Goal: Task Accomplishment & Management: Complete application form

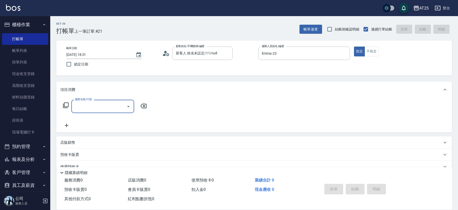
scroll to position [3, 0]
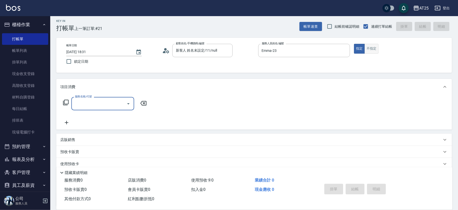
click at [370, 48] on button "不指定" at bounding box center [372, 49] width 14 height 10
type button "false"
type input "201"
type input "30"
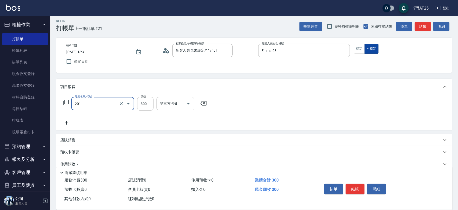
type input "洗髮(201)"
type input "0"
type input "40"
type input "400"
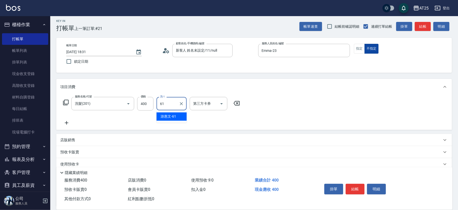
type input "[PERSON_NAME]-61"
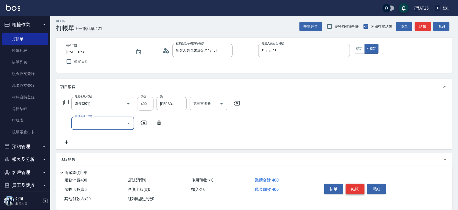
click at [353, 189] on button "結帳" at bounding box center [355, 189] width 19 height 11
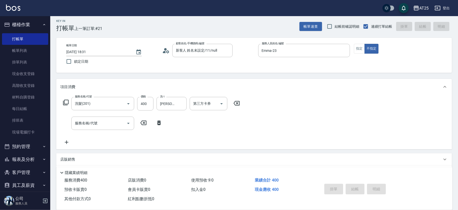
type input "[DATE] 19:39"
type input "0"
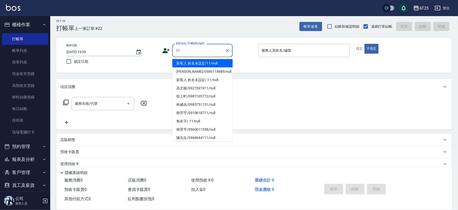
type input "新客人 姓名未設定/11/null"
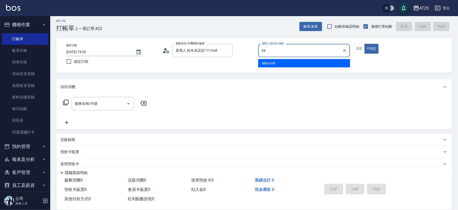
type input "Mars-04"
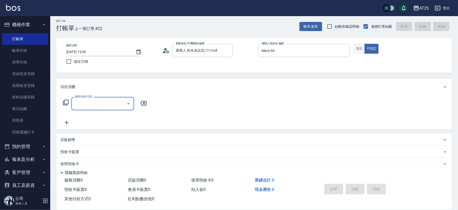
click at [361, 48] on button "指定" at bounding box center [359, 49] width 11 height 10
type button "true"
type input "501"
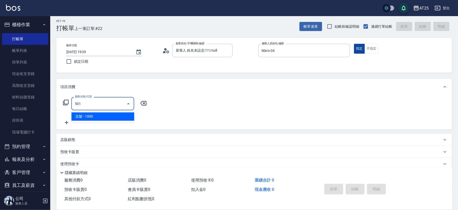
type input "100"
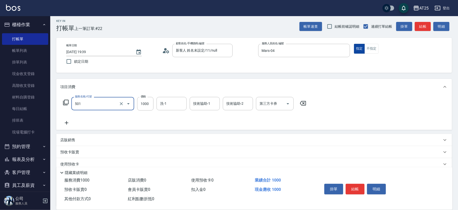
type input "染髮(501)"
type input "0"
type input "14"
type input "10"
type input "149"
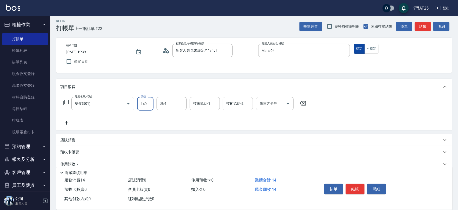
type input "140"
type input "1499"
type input "小曼-82"
click at [363, 187] on button "結帳" at bounding box center [355, 189] width 19 height 11
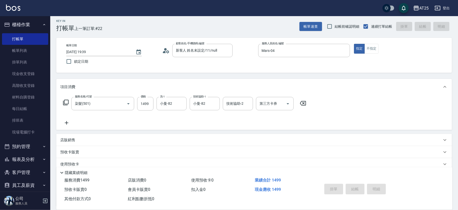
type input "0"
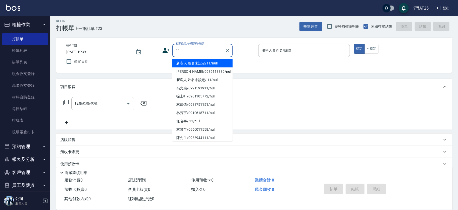
type input "新客人 姓名未設定/11/null"
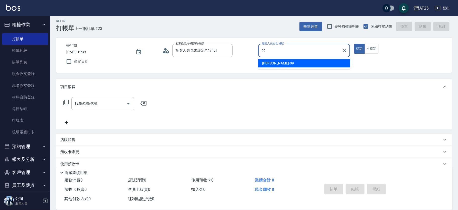
type input "[PERSON_NAME]-09"
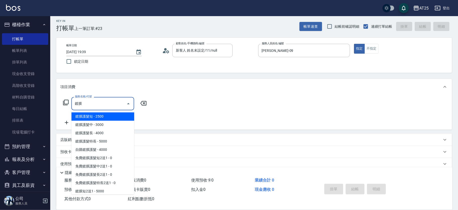
type input "鍍膜護髮短(660)"
type input "250"
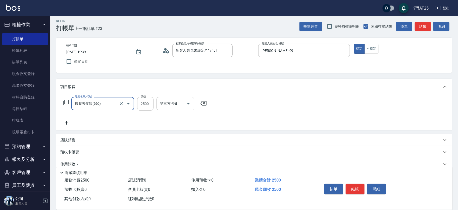
type input "鍍膜護髮短(660)"
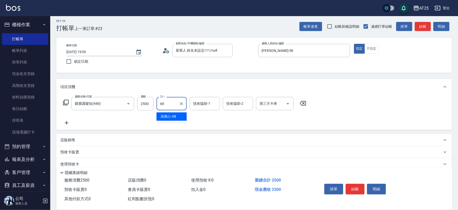
type input "游惠心-68"
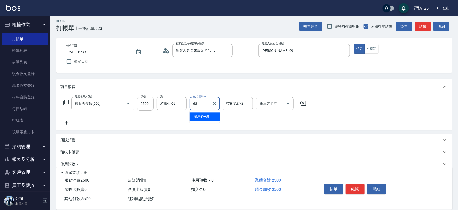
type input "游惠心-68"
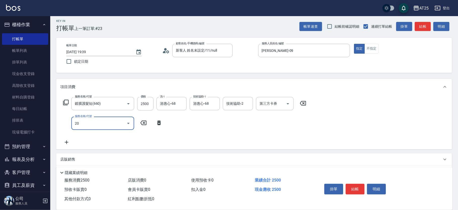
type input "201"
type input "280"
type input "洗髮(201)"
type input "250"
type input "50"
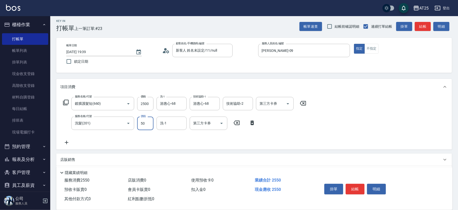
type input "300"
type input "500"
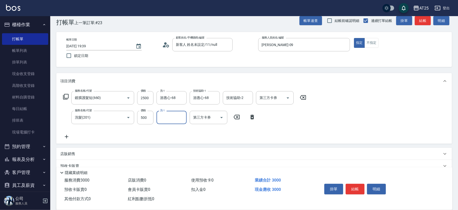
scroll to position [66, 0]
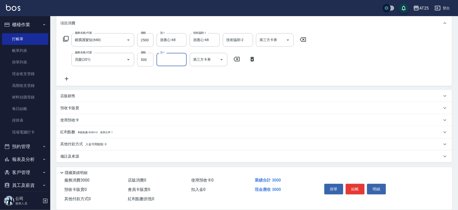
click at [68, 141] on p "其他付款方式 入金可用餘額: 0" at bounding box center [83, 144] width 46 height 6
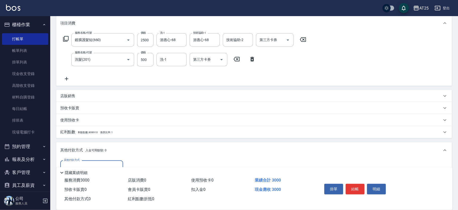
scroll to position [0, 0]
click at [79, 163] on input "其他付款方式" at bounding box center [92, 166] width 58 height 9
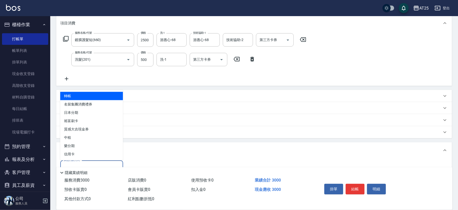
click at [80, 97] on span "轉帳" at bounding box center [91, 96] width 63 height 8
type input "轉帳"
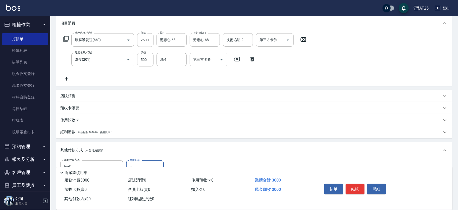
scroll to position [120, 0]
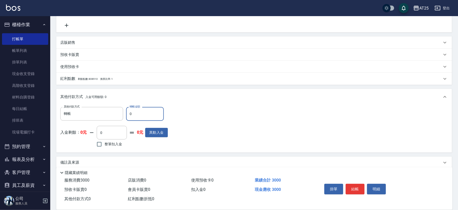
type input "33"
type input "290"
type input "30"
type input "270"
type input "300"
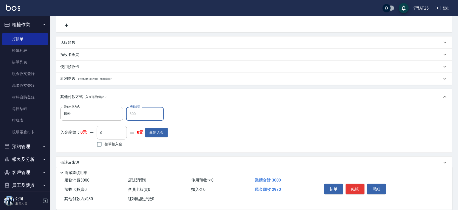
type input "0"
type input "3000"
click at [357, 187] on button "結帳" at bounding box center [355, 189] width 19 height 11
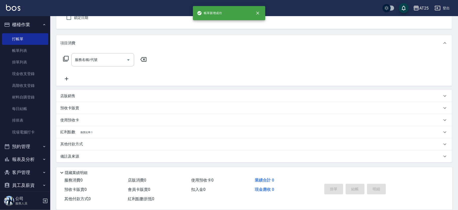
scroll to position [0, 0]
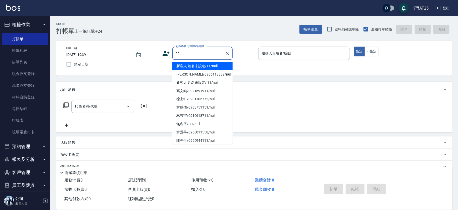
type input "新客人 姓名未設定/11/null"
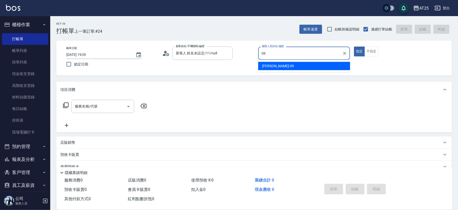
type input "[PERSON_NAME]-09"
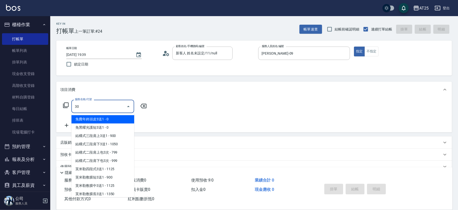
type input "301"
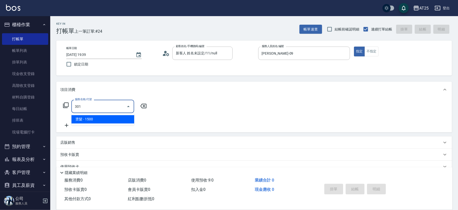
type input "150"
type input "燙髮(301)"
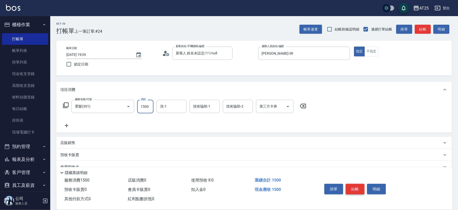
type input "0"
type input "15"
type input "10"
type input "150"
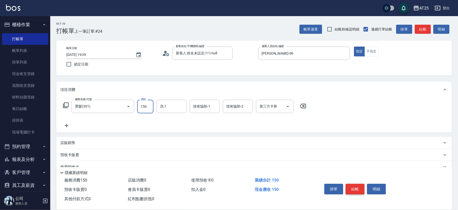
type input "1500"
type input "游惠心-68"
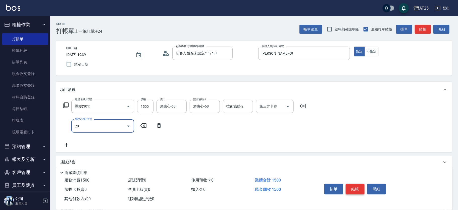
type input "201"
type input "180"
type input "洗髮(201)"
type input "5"
type input "150"
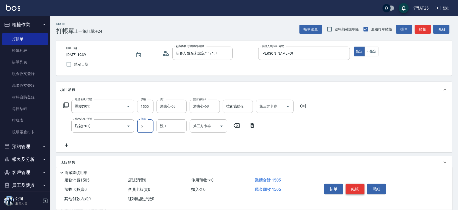
type input "50"
type input "200"
type input "500"
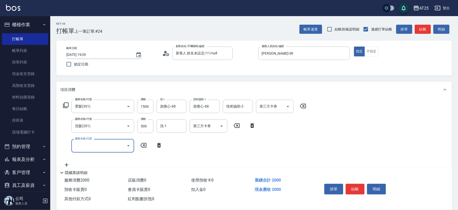
click at [447, 195] on div "服務消費 2000 店販消費 0 使用預收卡 0 業績合計 2000 預收卡販賣 0 會員卡販賣 0 扣入金 0 現金應收 2000 其他付款方式 0 紅利點…" at bounding box center [254, 192] width 396 height 34
click at [114, 144] on input "服務名稱/代號" at bounding box center [99, 145] width 51 height 9
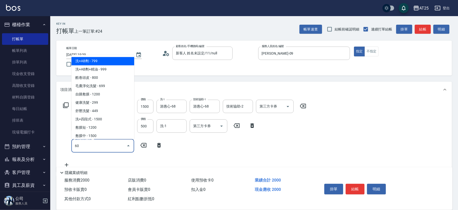
type input "601"
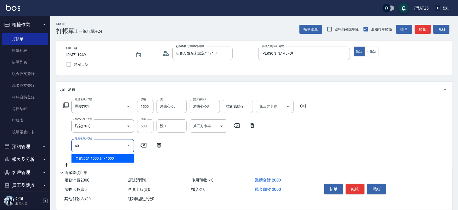
type input "300"
type input "自備護髮(1000上)(601)"
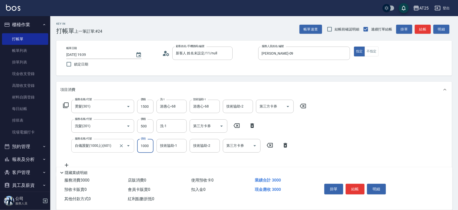
type input "200"
type input "0"
type input "游惠心-68"
click at [358, 186] on button "結帳" at bounding box center [355, 189] width 19 height 11
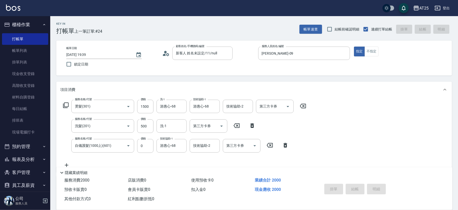
type input "[DATE] 19:40"
type input "0"
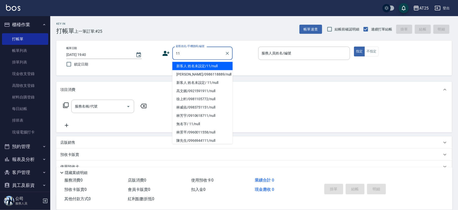
type input "新客人 姓名未設定/11/null"
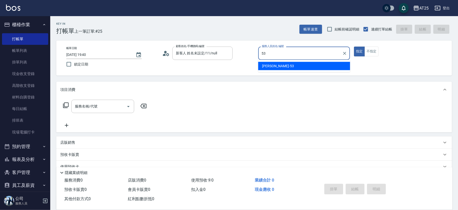
type input "[PERSON_NAME]-53"
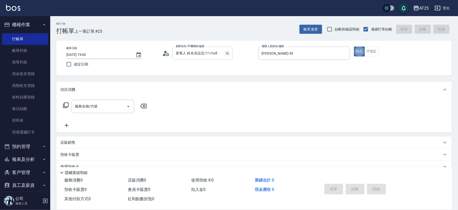
click at [226, 54] on icon "Clear" at bounding box center [227, 53] width 3 height 3
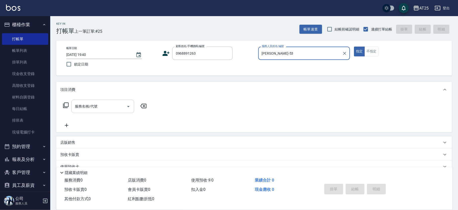
type input "無名字/0968891263/null"
click at [109, 112] on div "服務名稱/代號" at bounding box center [102, 106] width 63 height 13
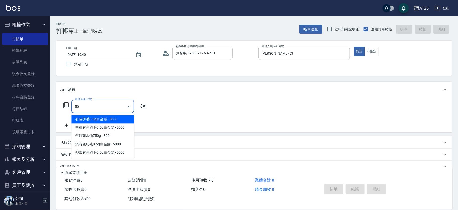
type input "501"
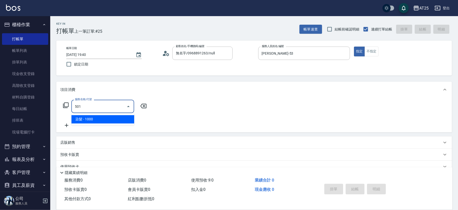
type input "100"
type input "染髮(501)"
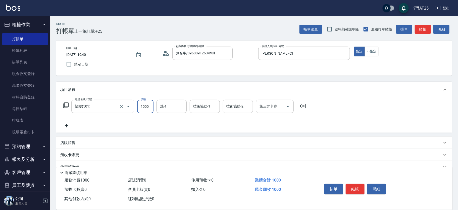
type input "0"
type input "18"
type input "10"
type input "188"
type input "180"
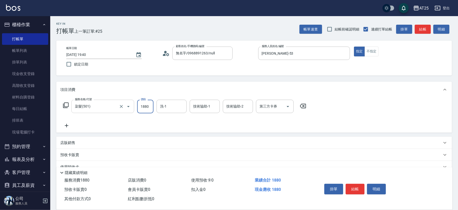
type input "1880"
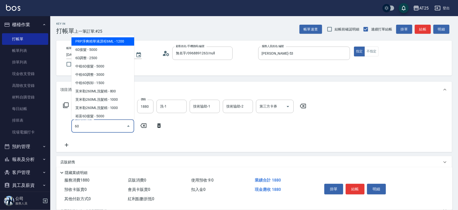
type input "601"
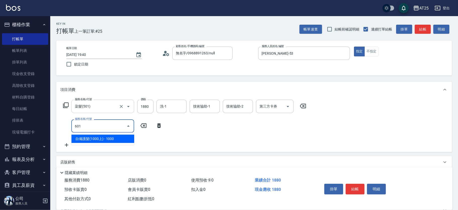
type input "280"
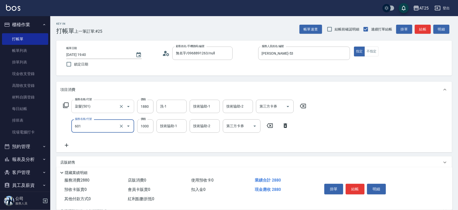
type input "自備護髮(1000上)(601)"
type input "180"
type input "2"
type input "190"
type input "24"
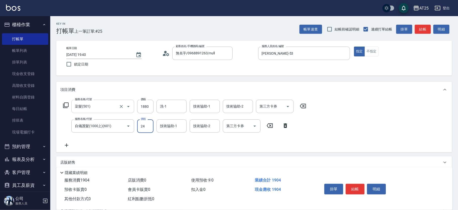
type input "210"
type input "248"
type input "430"
type input "2480"
click at [228, 55] on icon "Clear" at bounding box center [227, 53] width 5 height 5
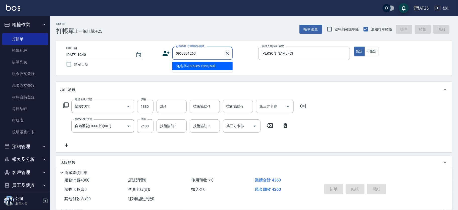
type input "無名字/0968891263/null"
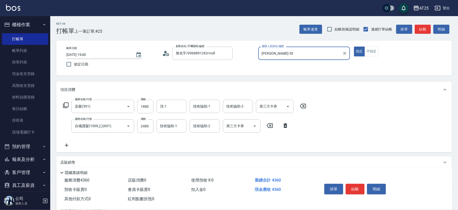
scroll to position [66, 0]
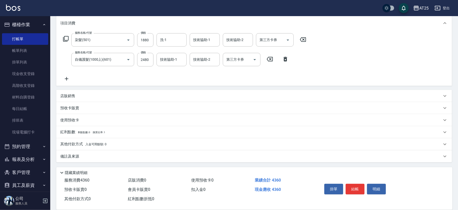
click at [71, 144] on p "其他付款方式 入金可用餘額: 0" at bounding box center [83, 144] width 46 height 6
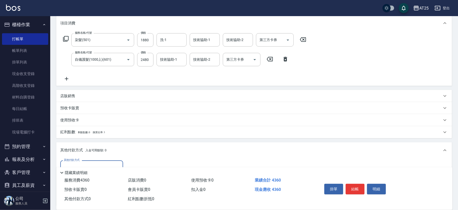
scroll to position [0, 0]
click at [80, 162] on input "其他付款方式" at bounding box center [92, 166] width 58 height 9
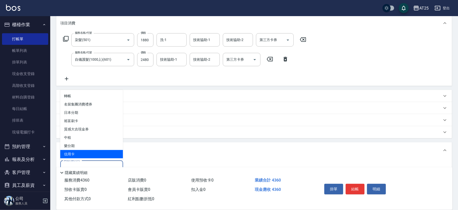
click at [74, 153] on span "信用卡" at bounding box center [91, 154] width 63 height 8
type input "信用卡"
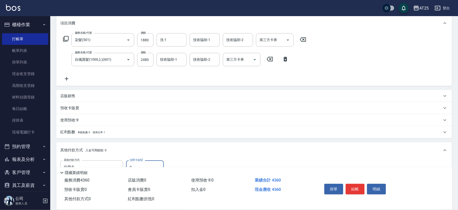
scroll to position [124, 0]
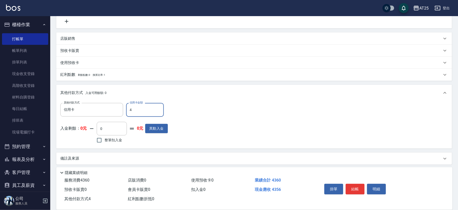
type input "43"
type input "390"
type input "436"
type input "0"
type input "4360"
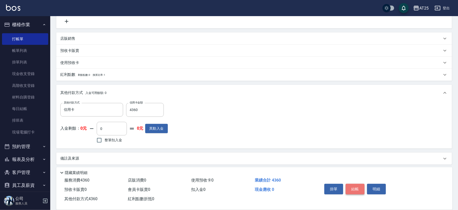
click at [354, 189] on button "結帳" at bounding box center [355, 189] width 19 height 11
type input "[DATE] 19:41"
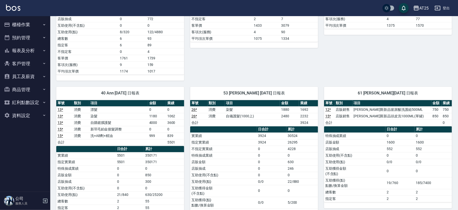
scroll to position [399, 0]
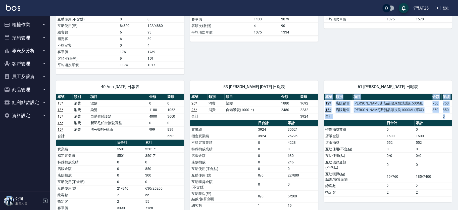
drag, startPoint x: 457, startPoint y: 138, endPoint x: 460, endPoint y: 107, distance: 30.6
click at [458, 107] on html "AT25 登出 櫃檯作業 打帳單 帳單列表 掛單列表 現金收支登錄 高階收支登錄 材料自購登錄 每日結帳 排班表 現場電腦打卡 預約管理 預約管理 單日預約紀…" at bounding box center [229, 4] width 458 height 806
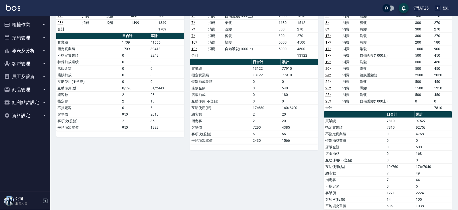
scroll to position [0, 0]
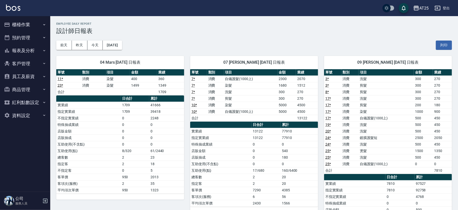
click at [37, 26] on button "櫃檯作業" at bounding box center [25, 24] width 46 height 13
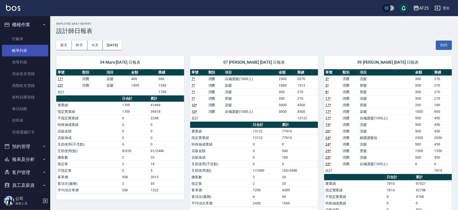
click at [32, 45] on link "帳單列表" at bounding box center [25, 51] width 46 height 12
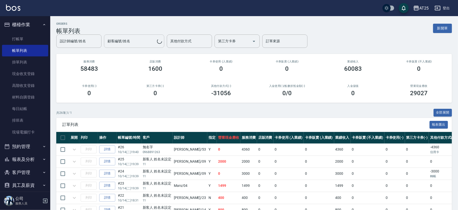
click at [203, 42] on input "其他付款方式" at bounding box center [189, 41] width 41 height 9
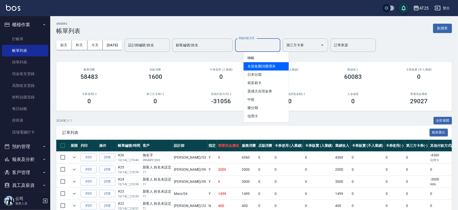
click at [258, 65] on span "名留集團消費禮券" at bounding box center [266, 66] width 45 height 8
type input "名留集團消費禮券"
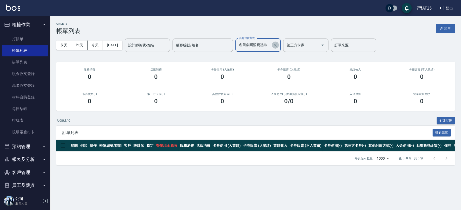
click at [278, 43] on icon "Clear" at bounding box center [275, 44] width 5 height 5
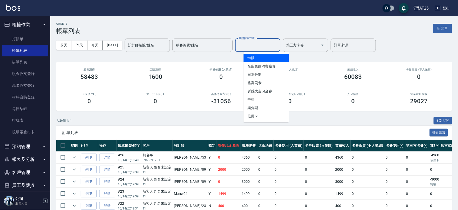
click at [264, 49] on input "其他付款方式" at bounding box center [258, 45] width 41 height 9
click at [257, 59] on span "轉帳" at bounding box center [266, 58] width 45 height 8
type input "轉帳"
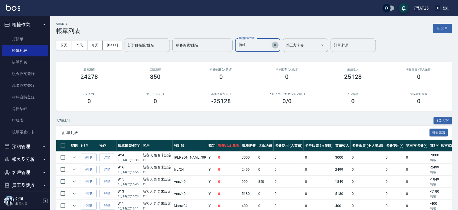
click at [278, 45] on icon "Clear" at bounding box center [275, 44] width 5 height 5
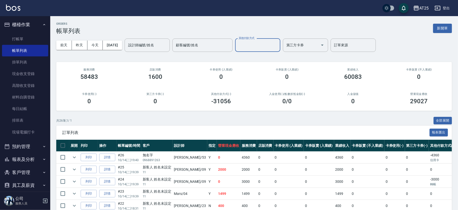
click at [34, 157] on button "報表及分析" at bounding box center [25, 159] width 46 height 13
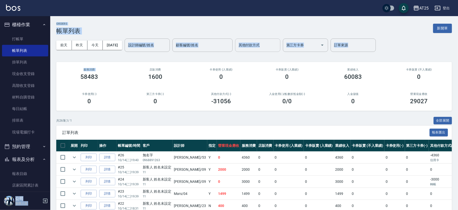
drag, startPoint x: 51, startPoint y: 80, endPoint x: 50, endPoint y: 87, distance: 7.0
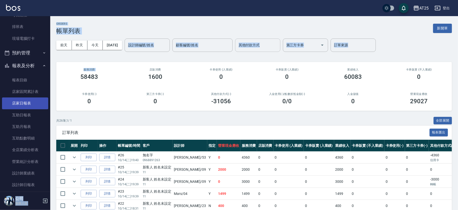
click at [25, 103] on link "店家日報表" at bounding box center [25, 103] width 46 height 12
